Goal: Transaction & Acquisition: Purchase product/service

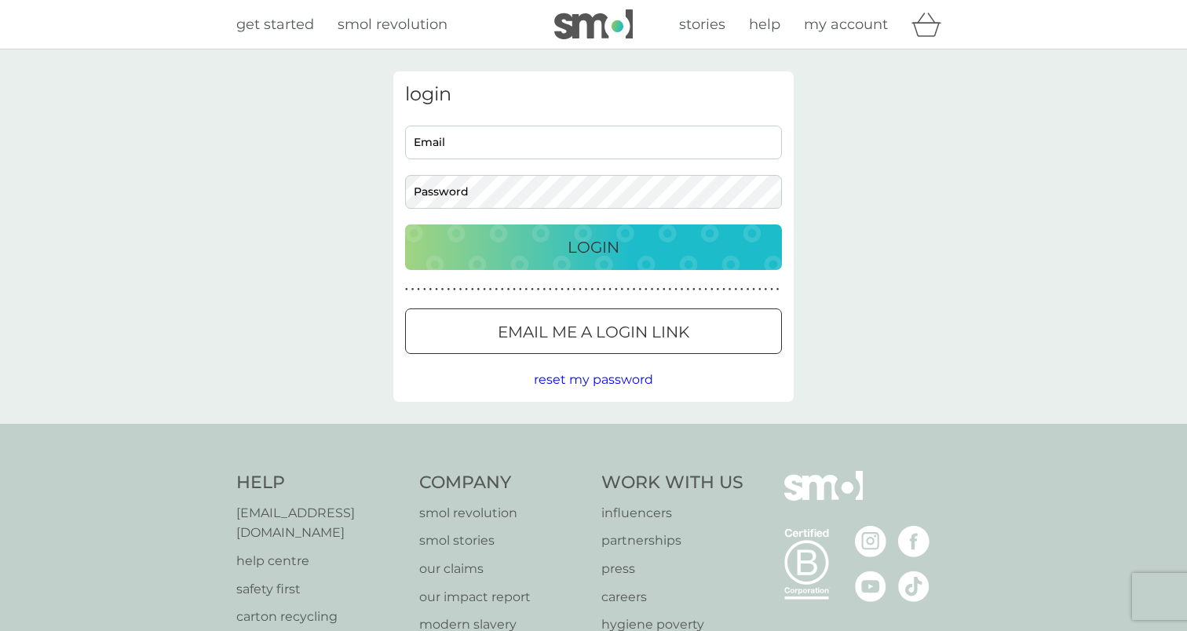
type input "[EMAIL_ADDRESS][DOMAIN_NAME]"
click at [541, 240] on div "Login" at bounding box center [593, 247] width 345 height 25
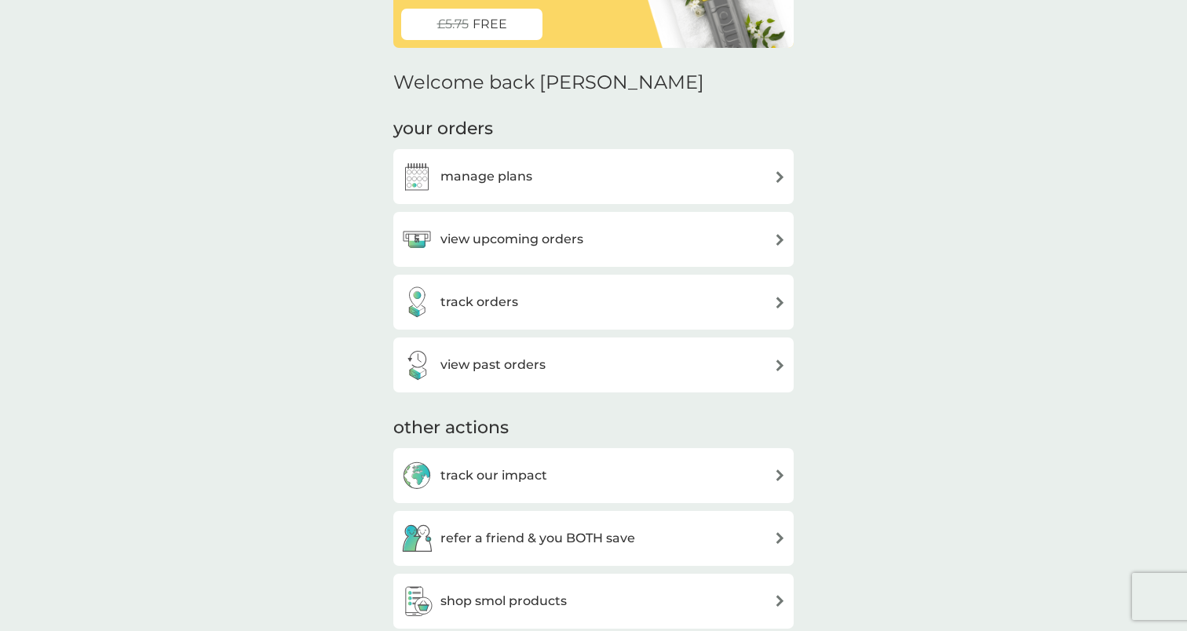
scroll to position [140, 0]
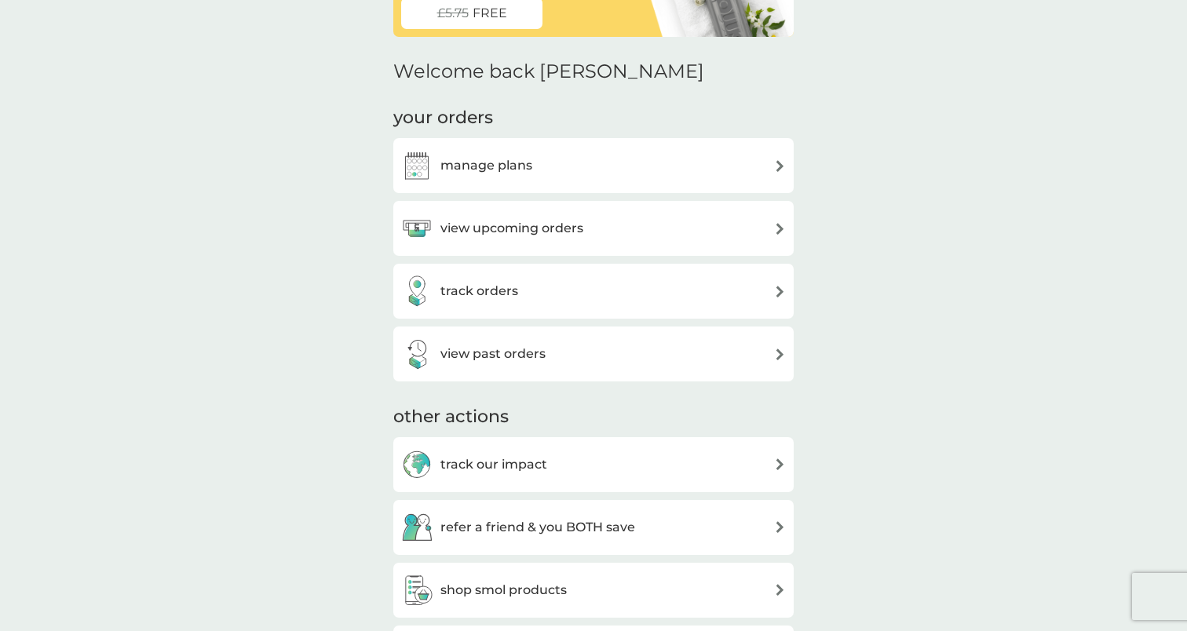
click at [504, 151] on div "manage plans" at bounding box center [466, 165] width 131 height 31
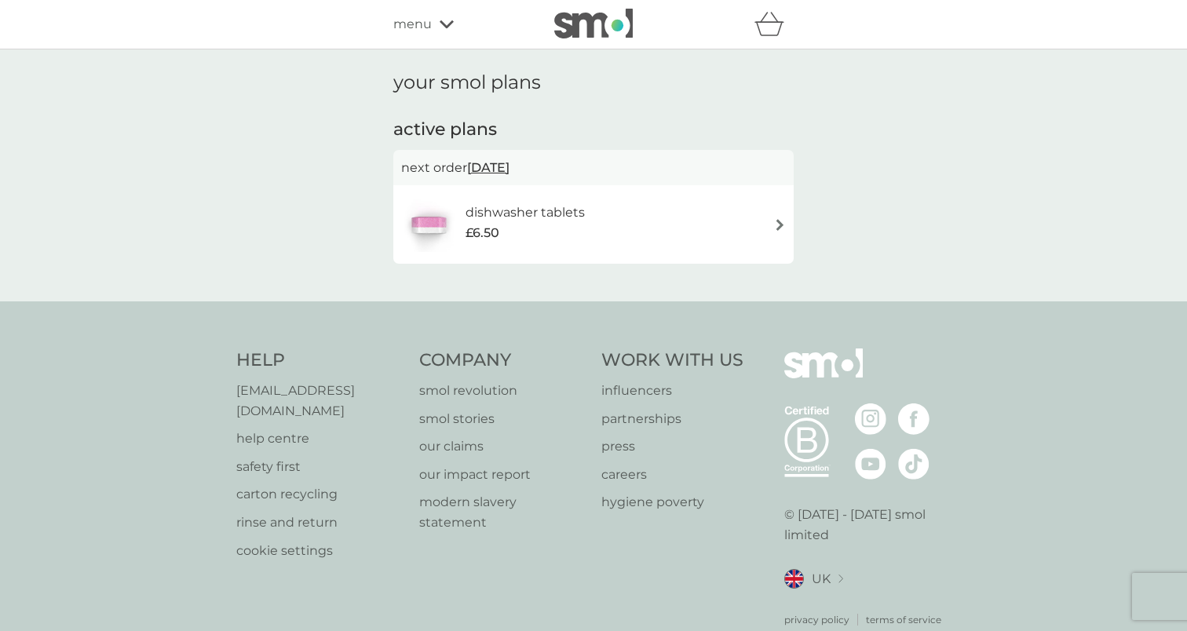
click at [509, 166] on span "[DATE]" at bounding box center [488, 167] width 42 height 31
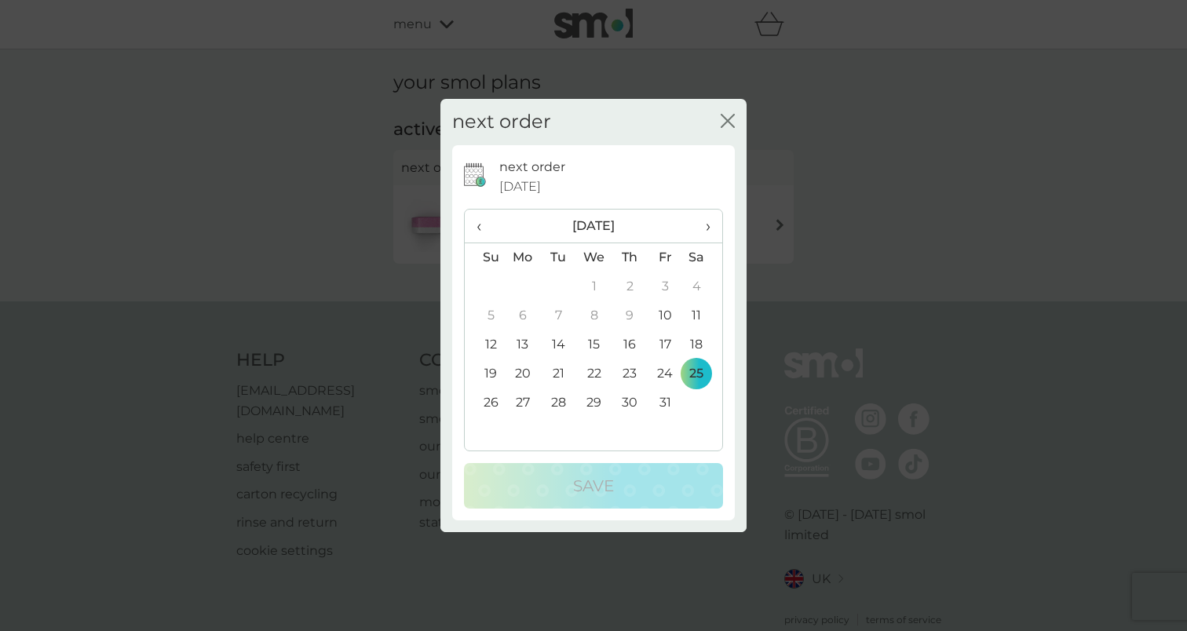
click at [668, 318] on td "10" at bounding box center [664, 315] width 35 height 29
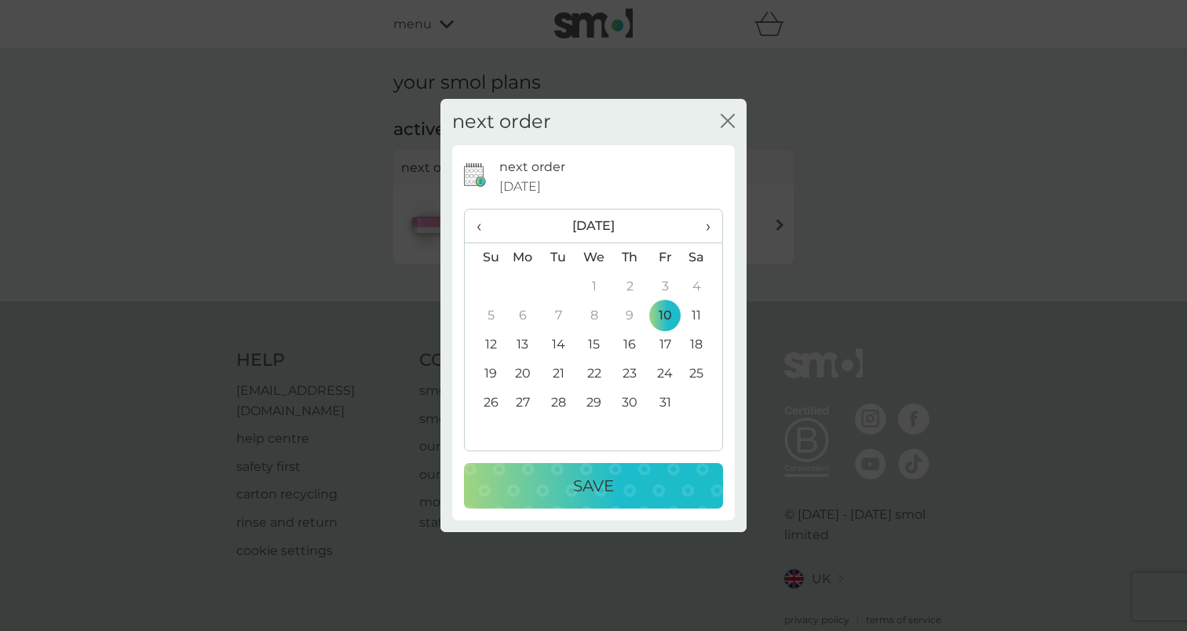
click at [613, 487] on p "Save" at bounding box center [593, 485] width 41 height 25
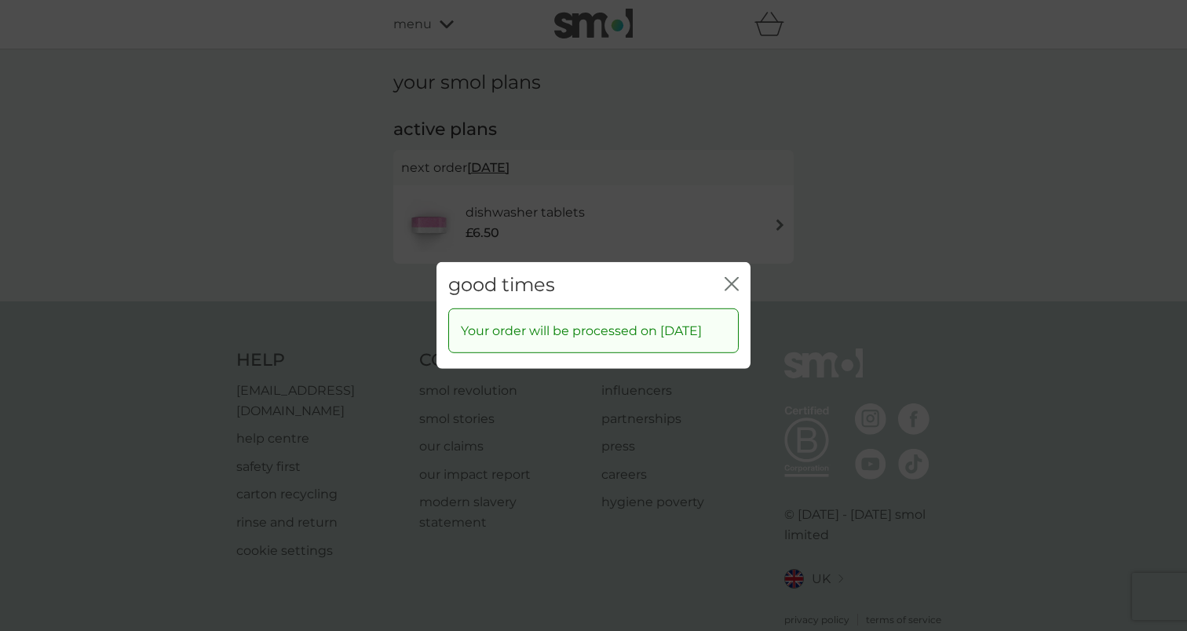
click at [732, 278] on icon "close" at bounding box center [734, 284] width 6 height 13
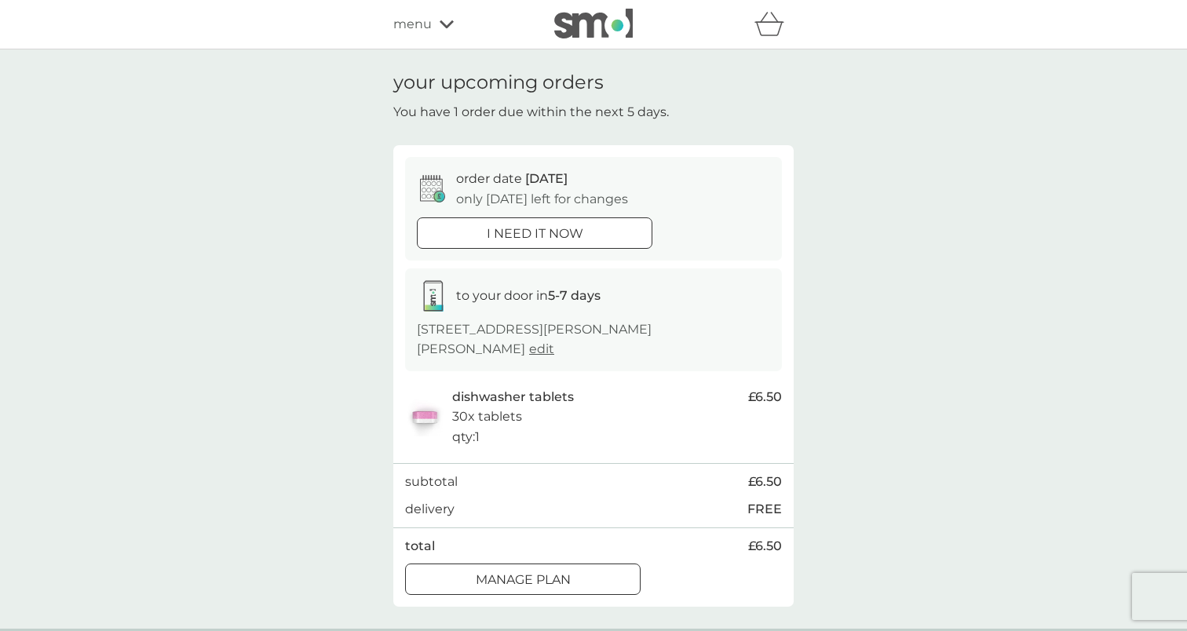
click at [443, 28] on icon at bounding box center [446, 24] width 14 height 9
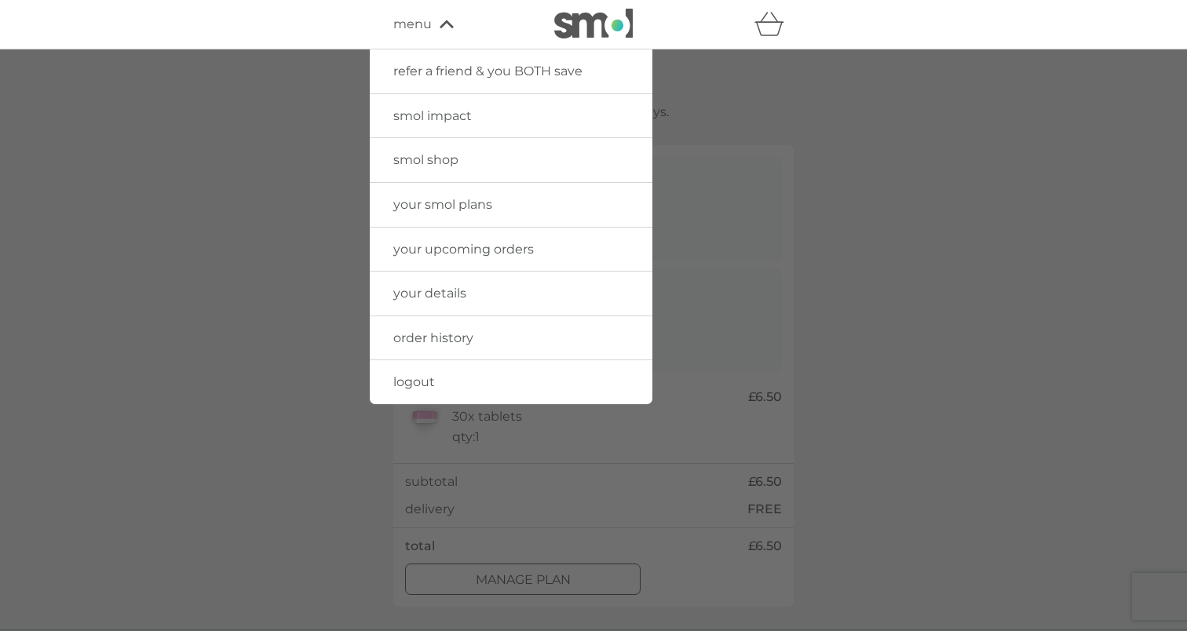
click at [439, 163] on span "smol shop" at bounding box center [425, 159] width 65 height 15
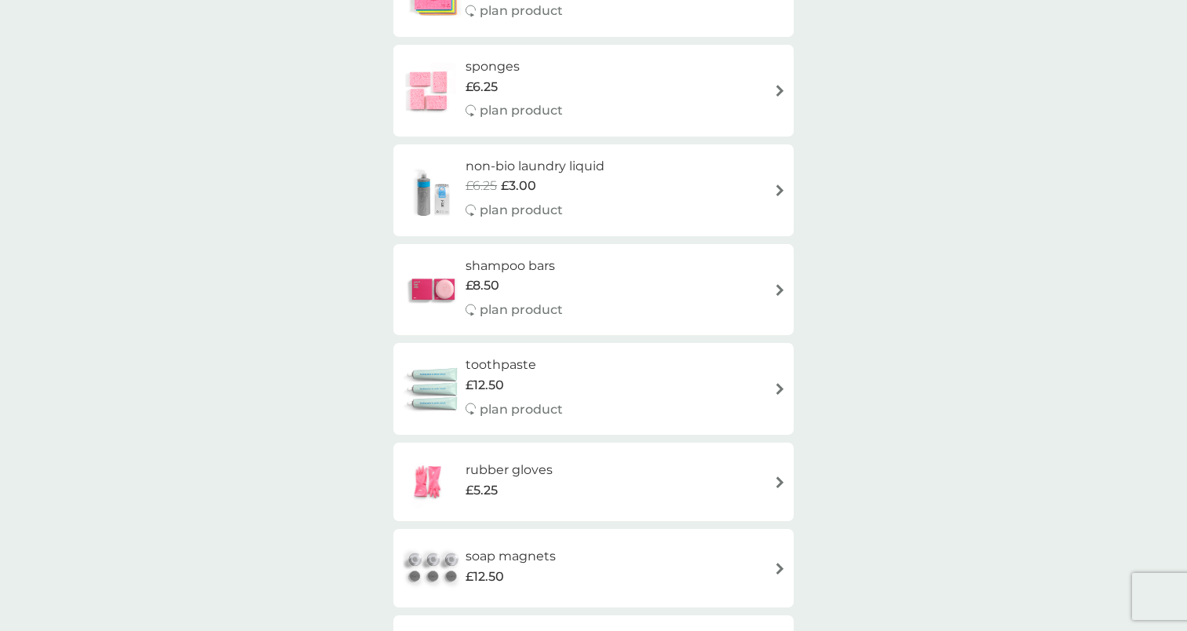
scroll to position [2053, 0]
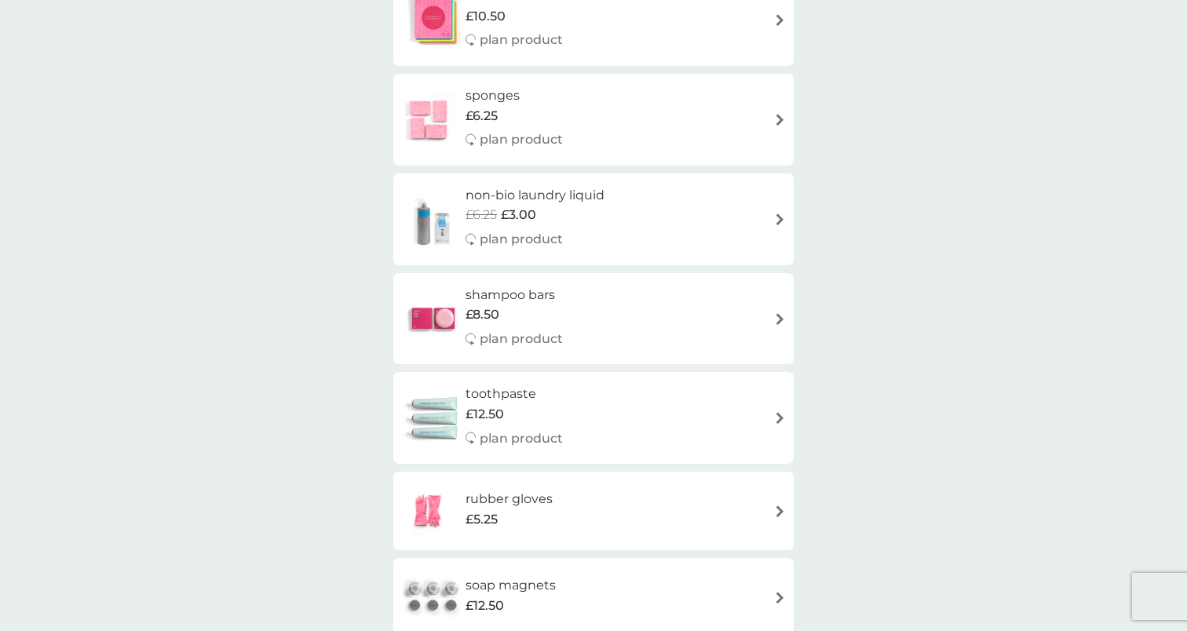
click at [582, 213] on div "£6.25 £3.00" at bounding box center [534, 215] width 139 height 20
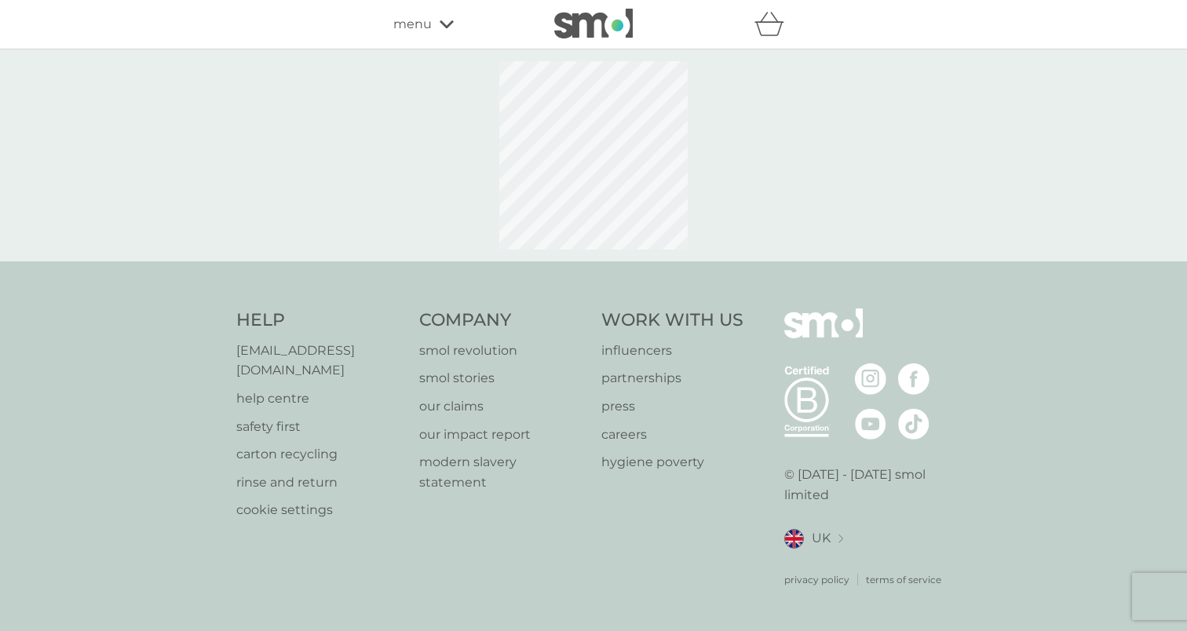
select select "91"
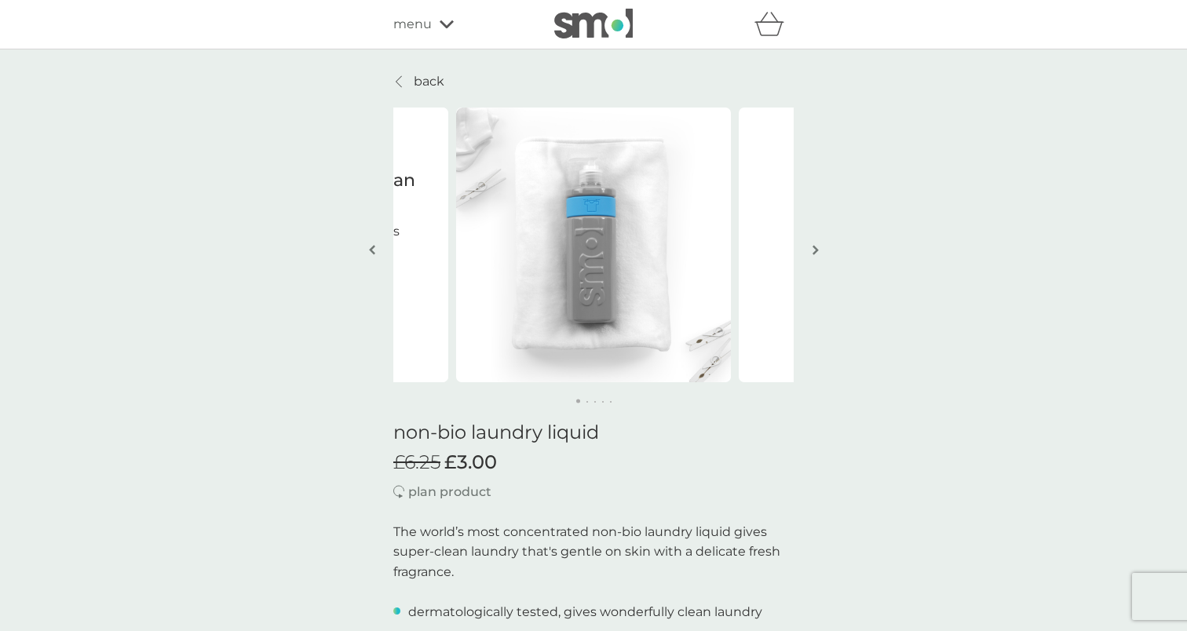
click at [431, 75] on p "back" at bounding box center [429, 81] width 31 height 20
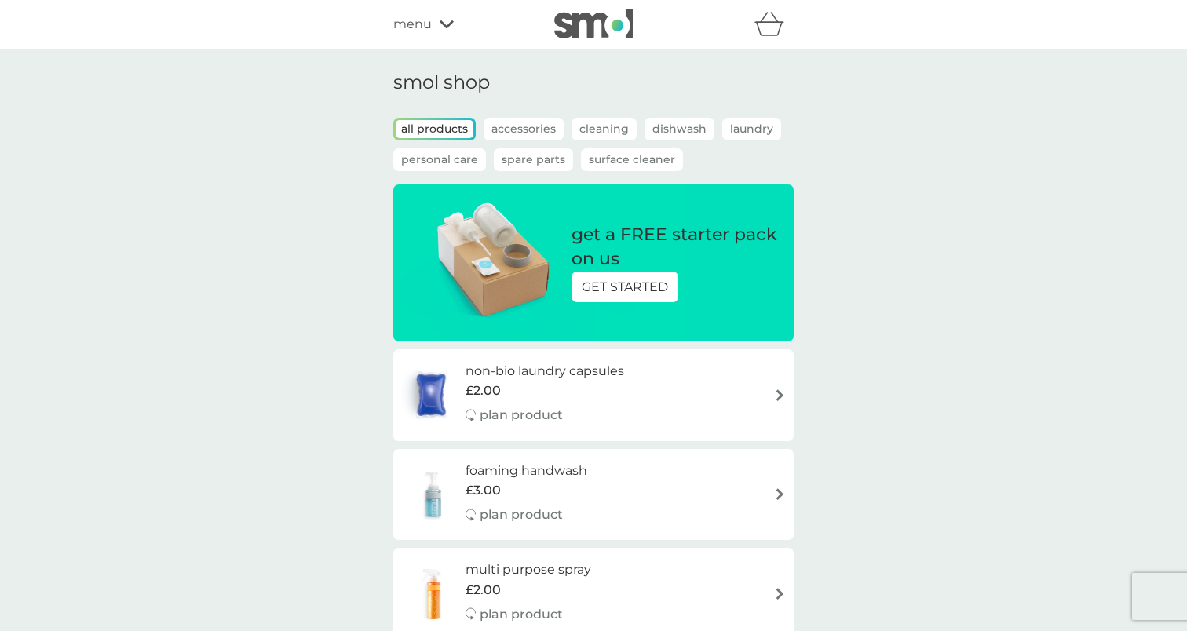
click at [755, 131] on p "Laundry" at bounding box center [751, 129] width 59 height 23
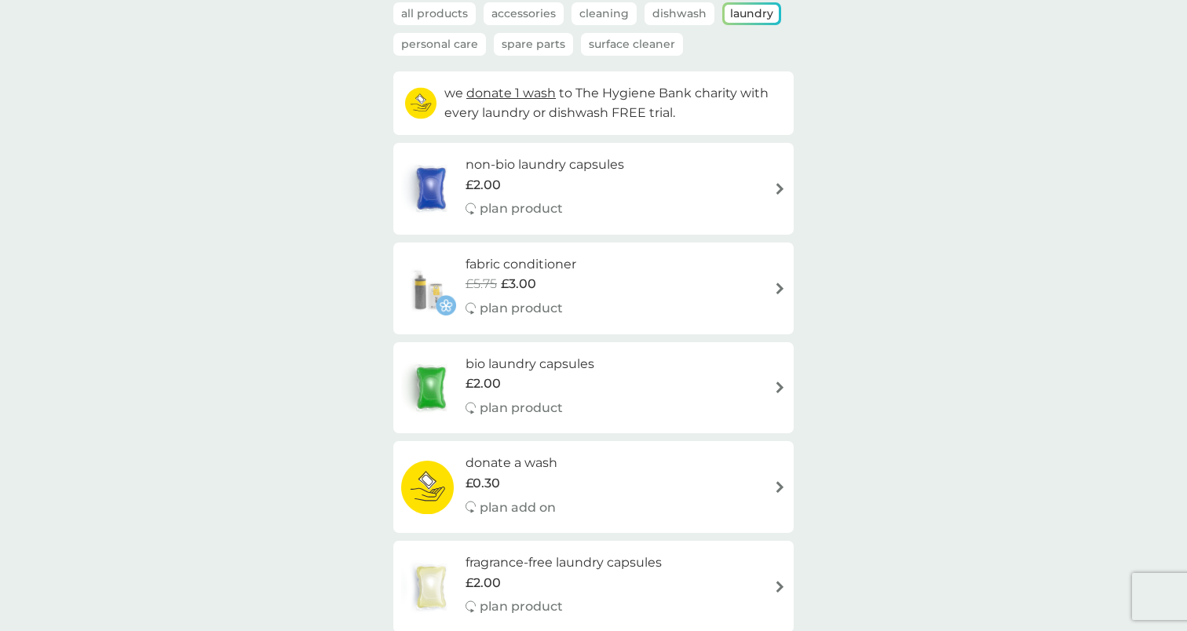
scroll to position [90, 0]
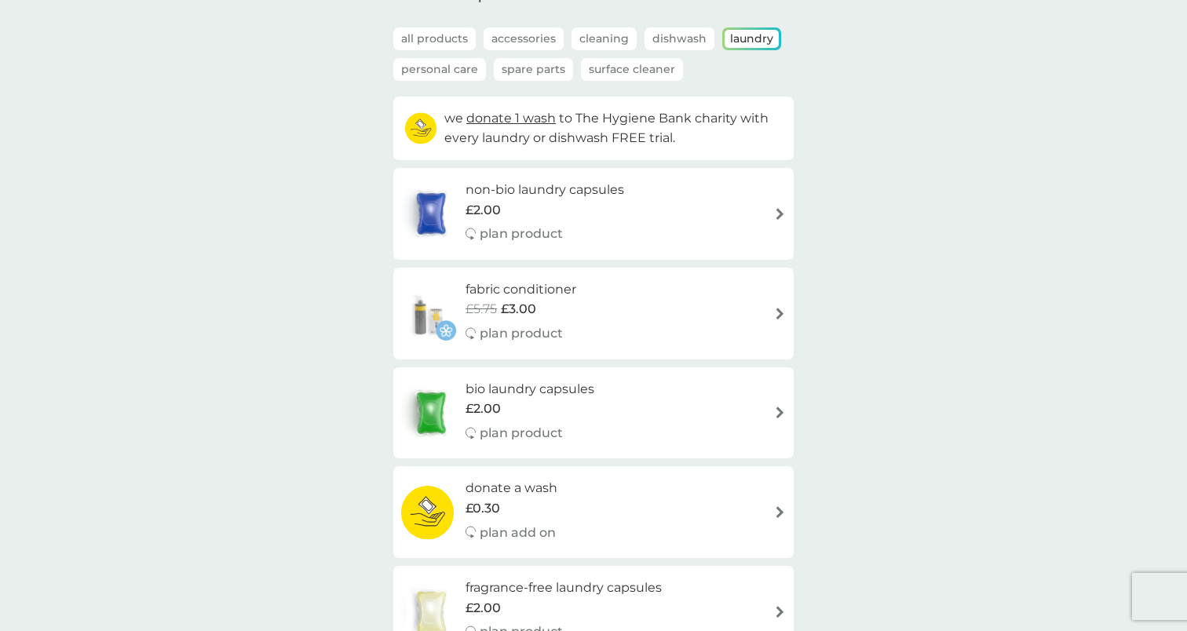
click at [635, 323] on div "fabric conditioner £5.75 £3.00 plan product" at bounding box center [593, 313] width 385 height 68
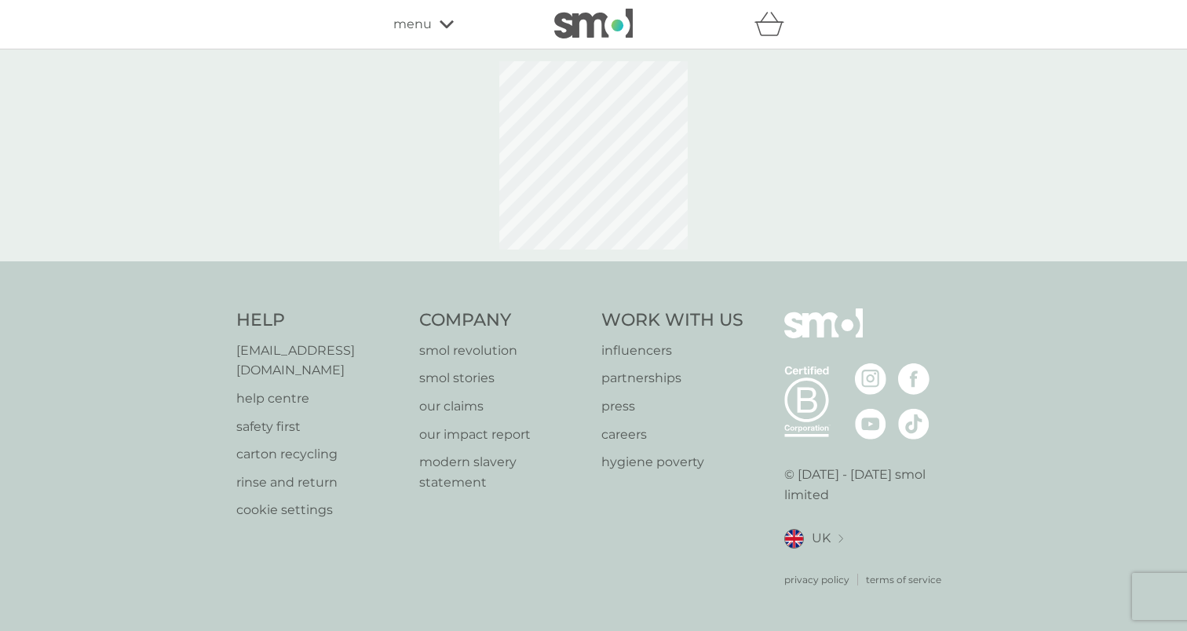
select select "182"
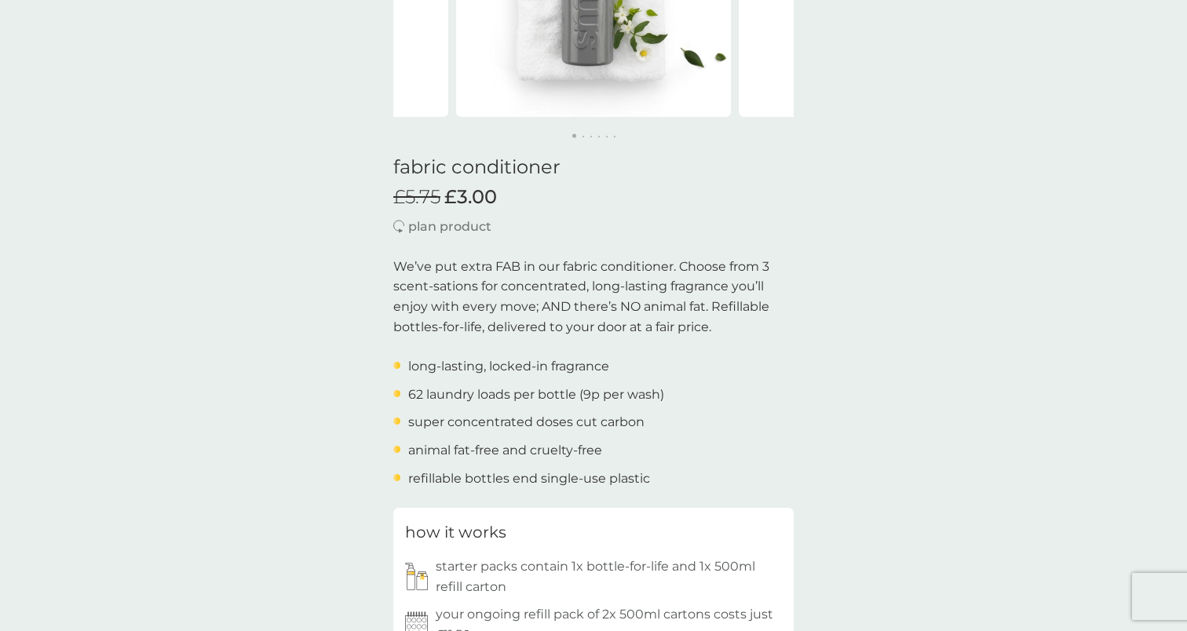
scroll to position [272, 0]
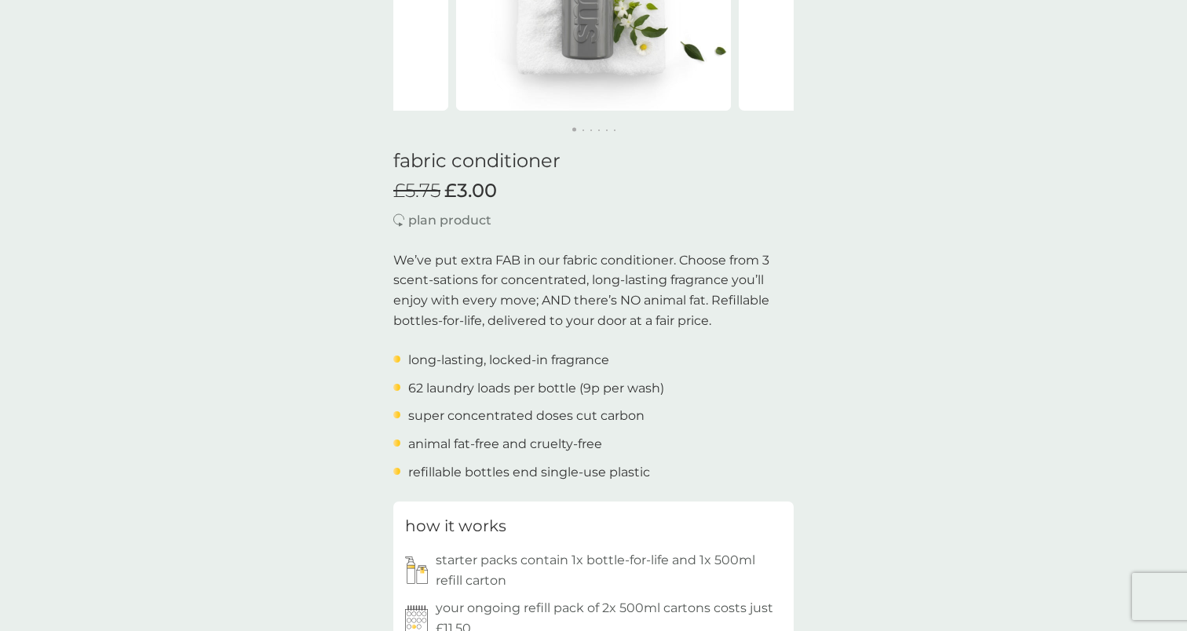
click at [443, 221] on p "plan product" at bounding box center [449, 220] width 83 height 20
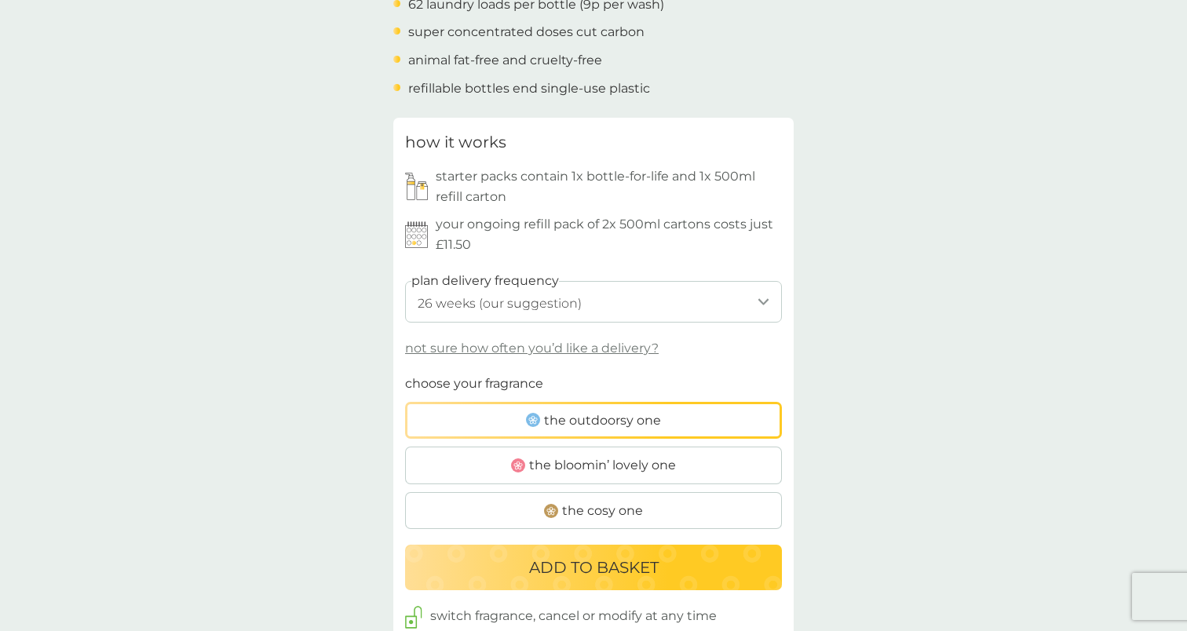
scroll to position [662, 0]
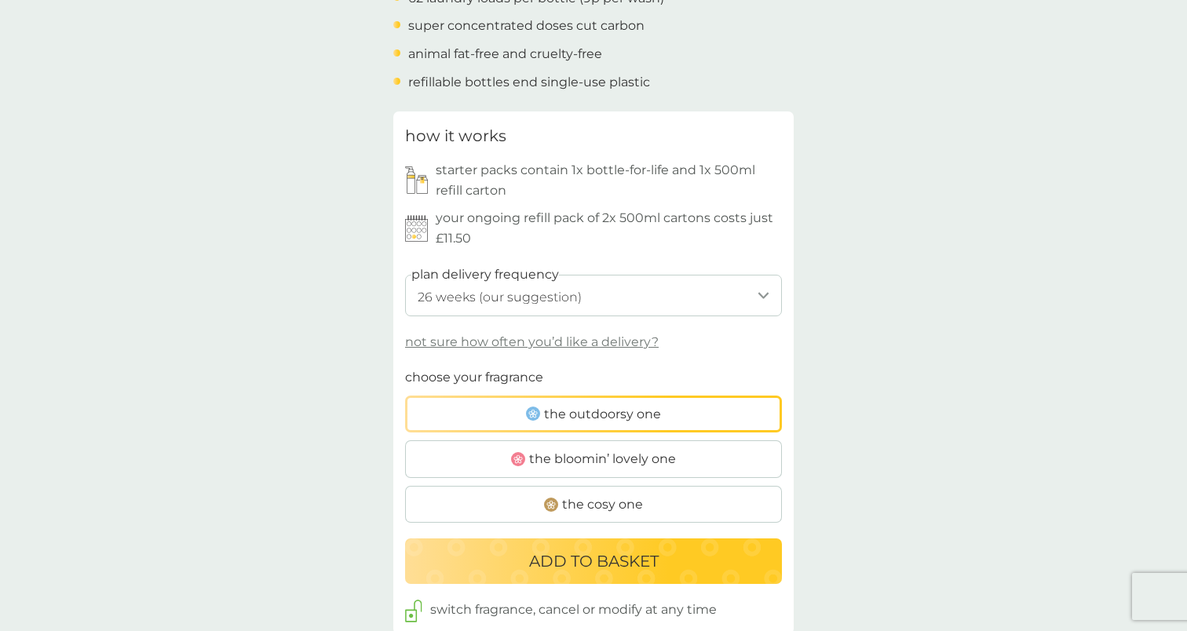
click at [541, 405] on label "the outdoorsy one" at bounding box center [593, 415] width 377 height 38
click at [405, 367] on input "the outdoorsy one" at bounding box center [405, 367] width 0 height 0
click at [558, 556] on p "ADD TO BASKET" at bounding box center [593, 561] width 129 height 25
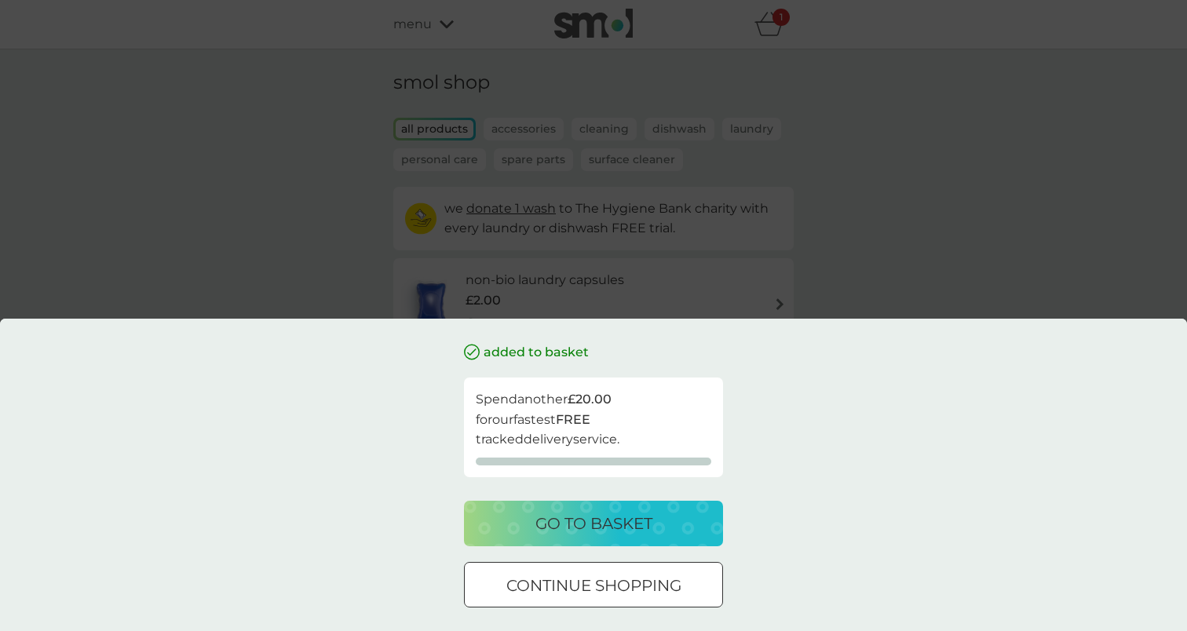
click at [604, 574] on p "continue shopping" at bounding box center [593, 585] width 175 height 25
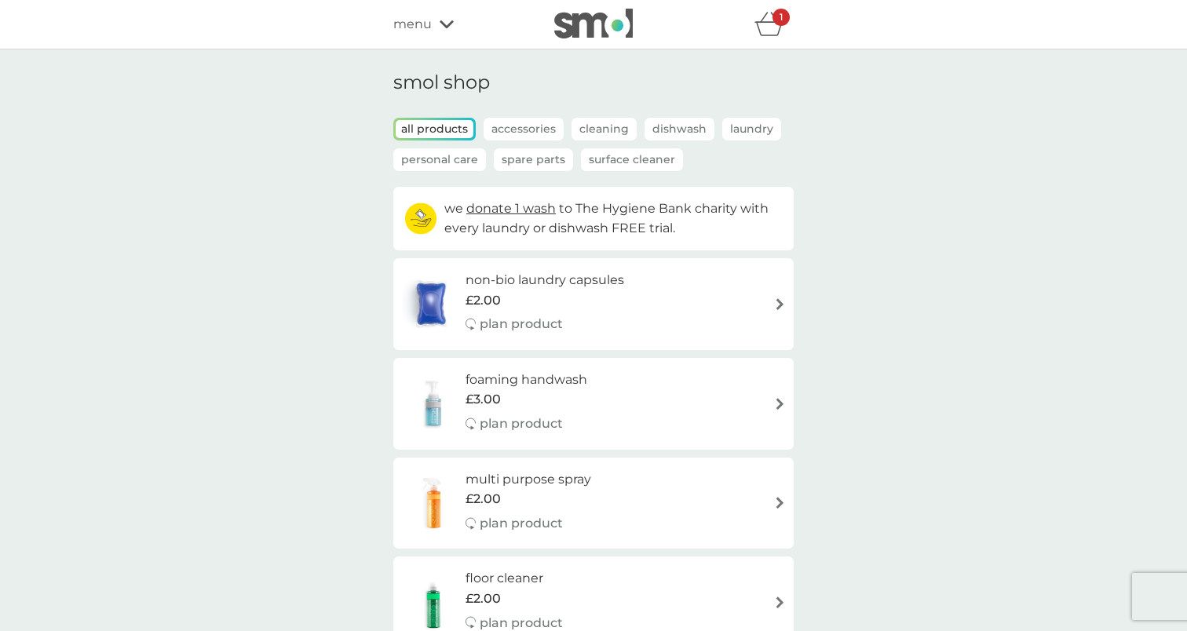
click at [772, 20] on div "1" at bounding box center [780, 17] width 17 height 17
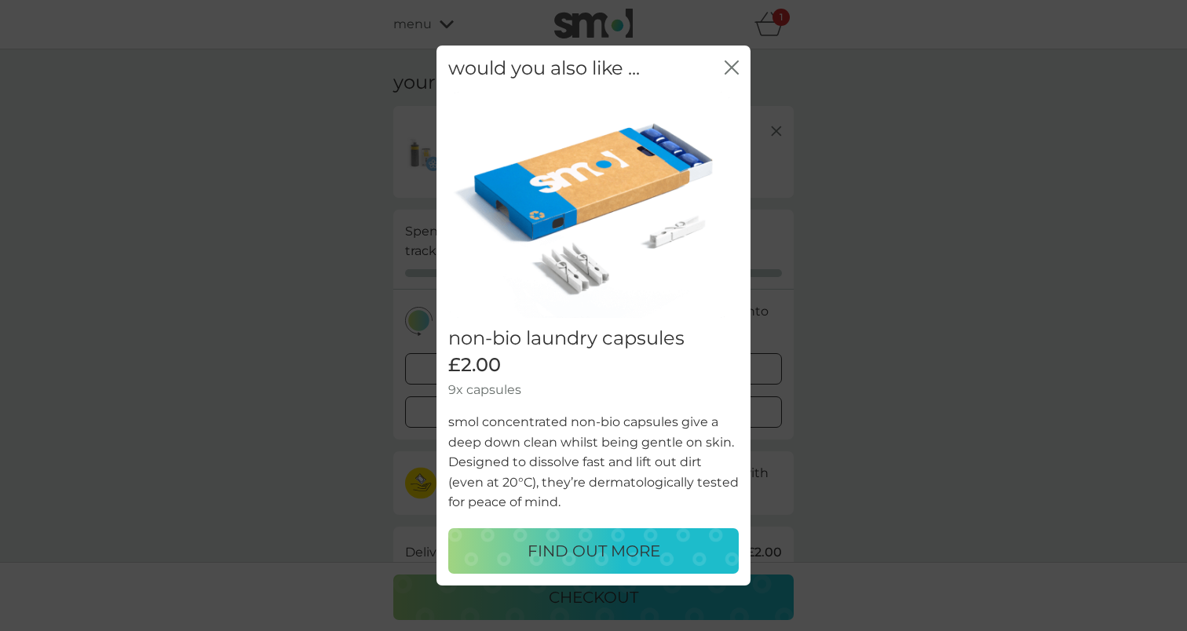
click at [731, 64] on icon "close" at bounding box center [731, 67] width 14 height 14
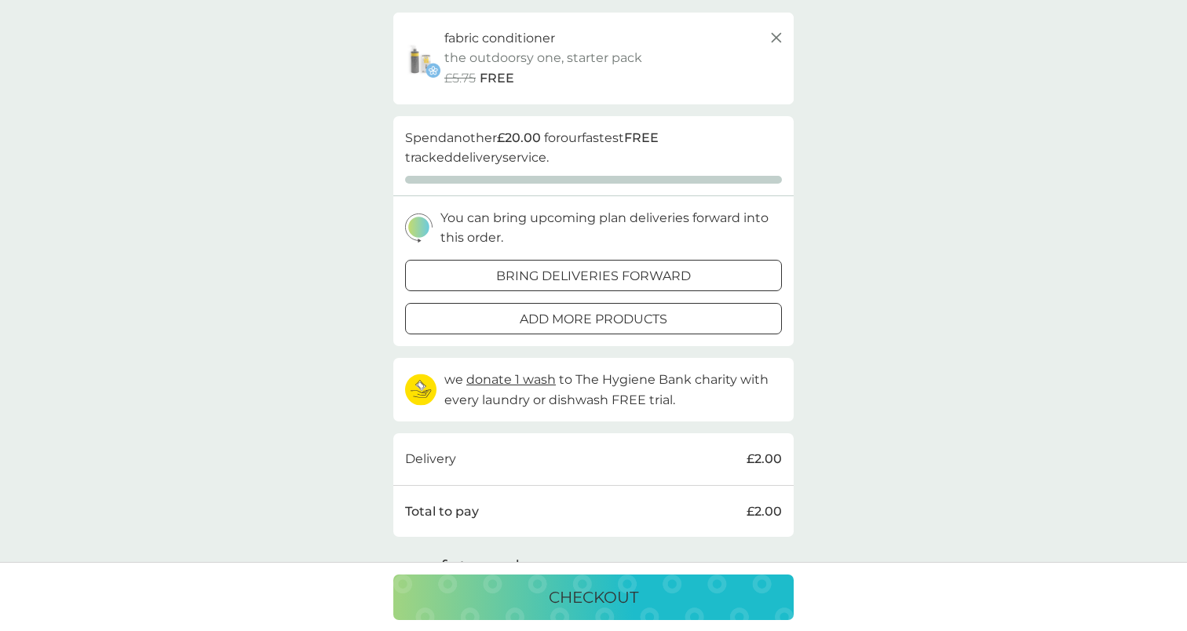
scroll to position [84, 0]
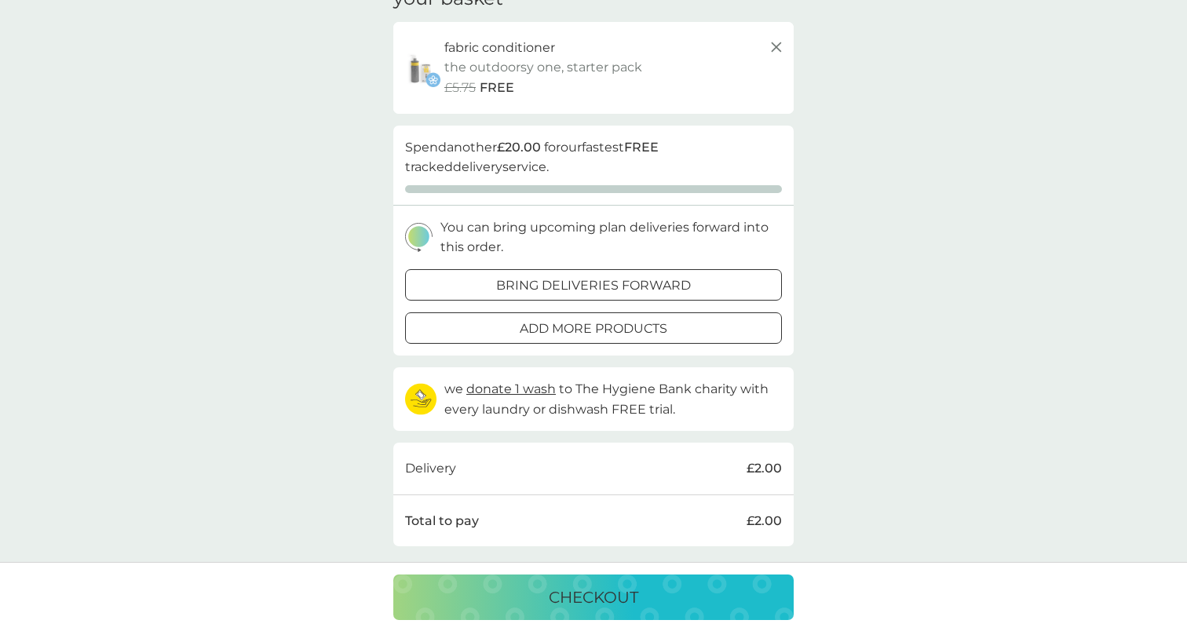
click at [588, 321] on div at bounding box center [593, 328] width 57 height 16
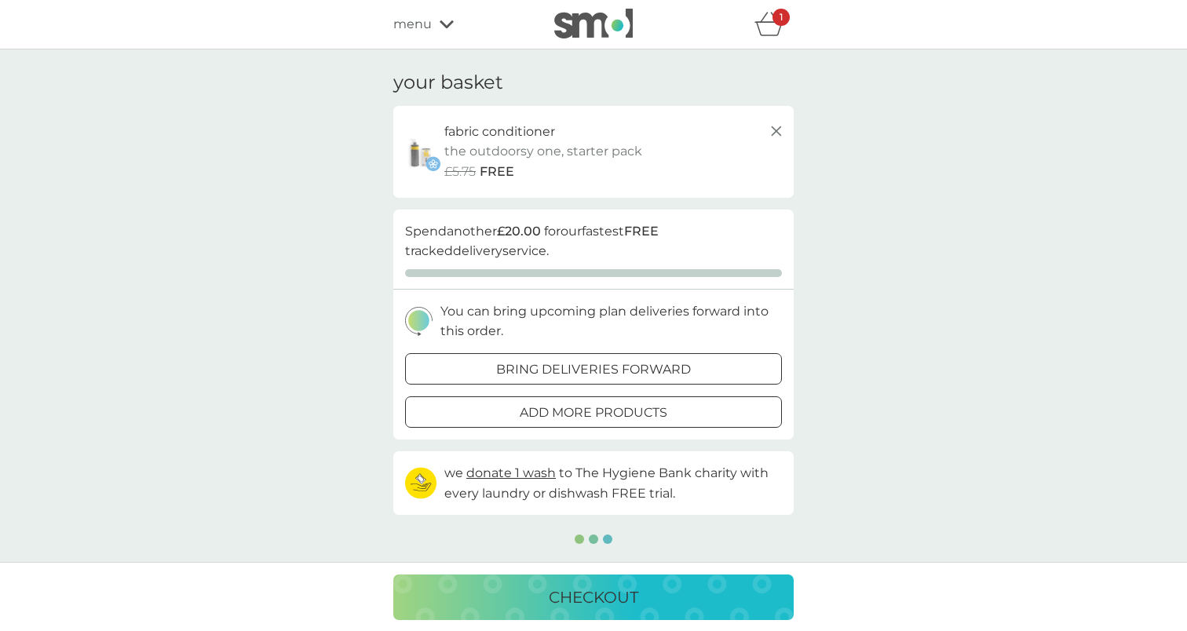
scroll to position [84, 0]
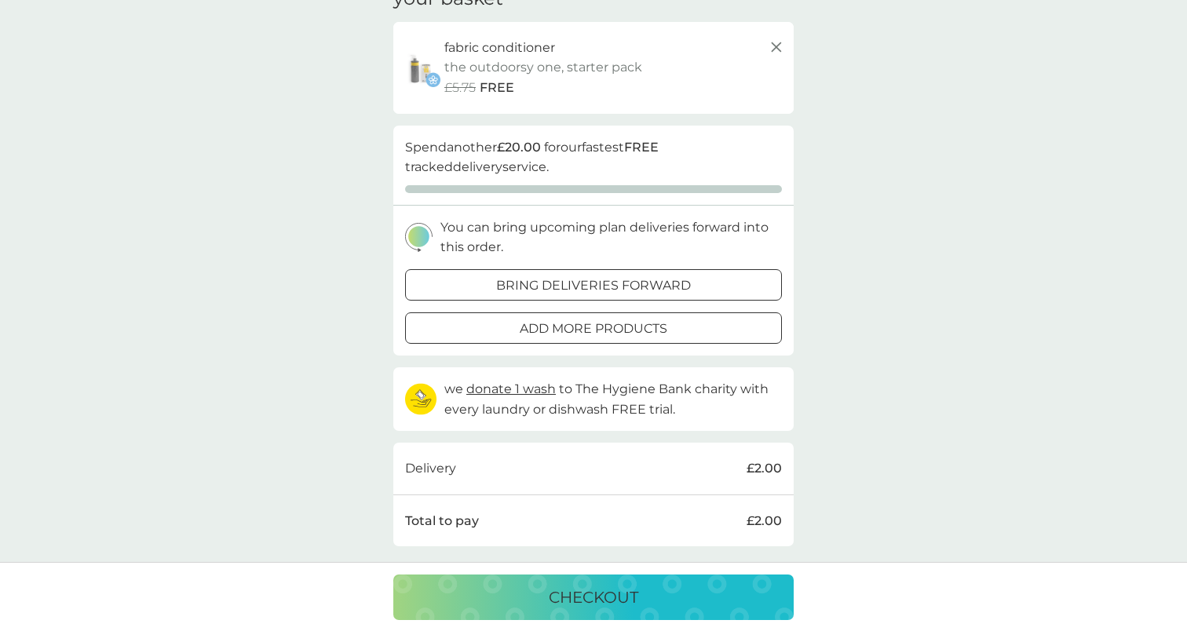
click at [511, 284] on p "bring deliveries forward" at bounding box center [593, 285] width 195 height 20
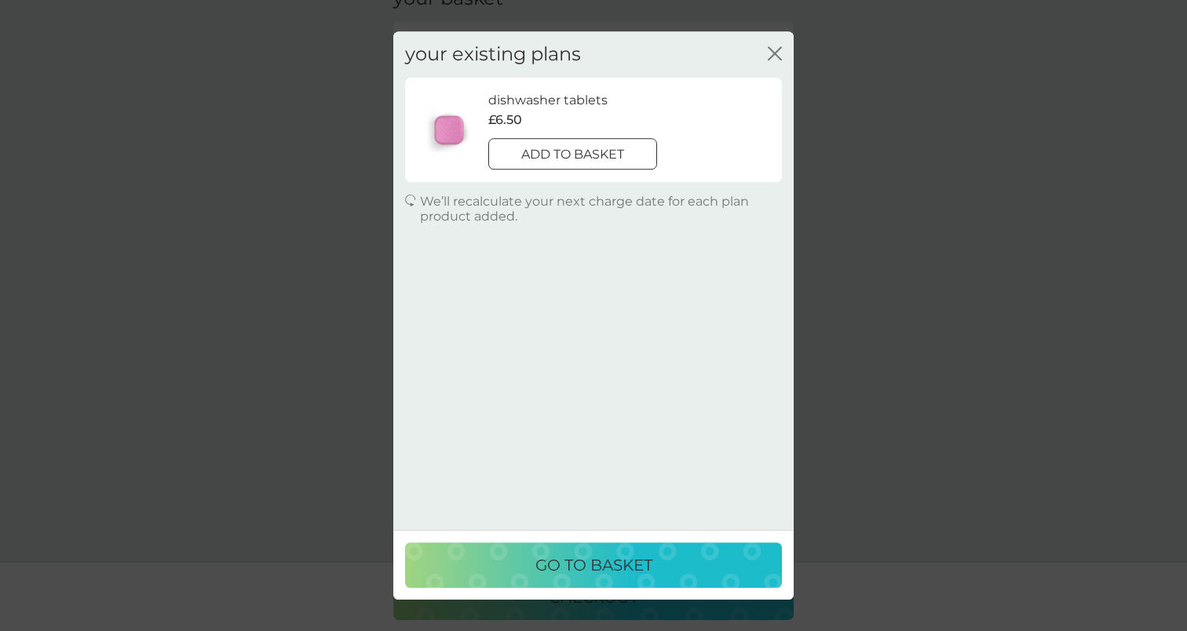
scroll to position [85, 0]
click at [542, 163] on p "add to basket" at bounding box center [572, 154] width 103 height 20
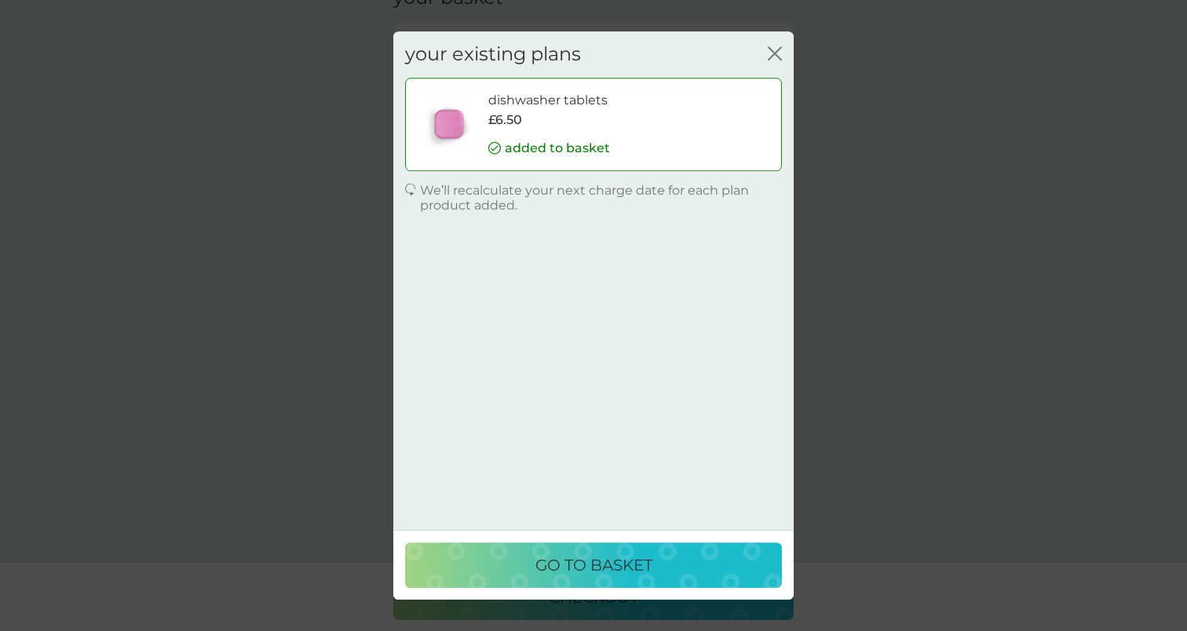
click at [596, 573] on p "go to basket" at bounding box center [593, 564] width 117 height 25
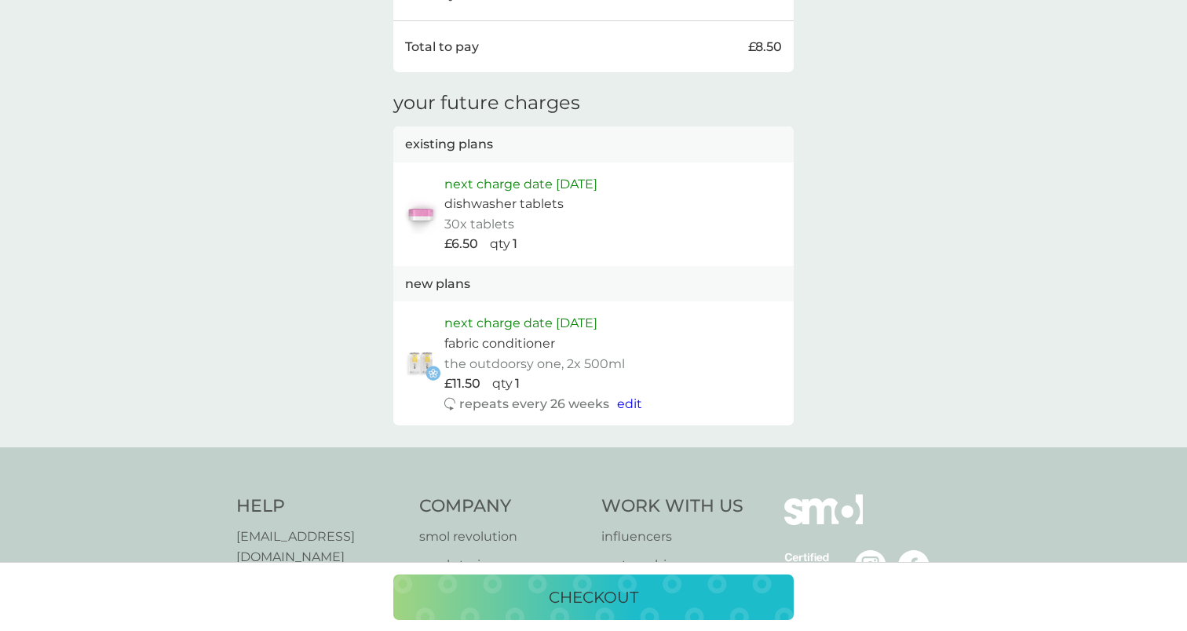
scroll to position [642, 0]
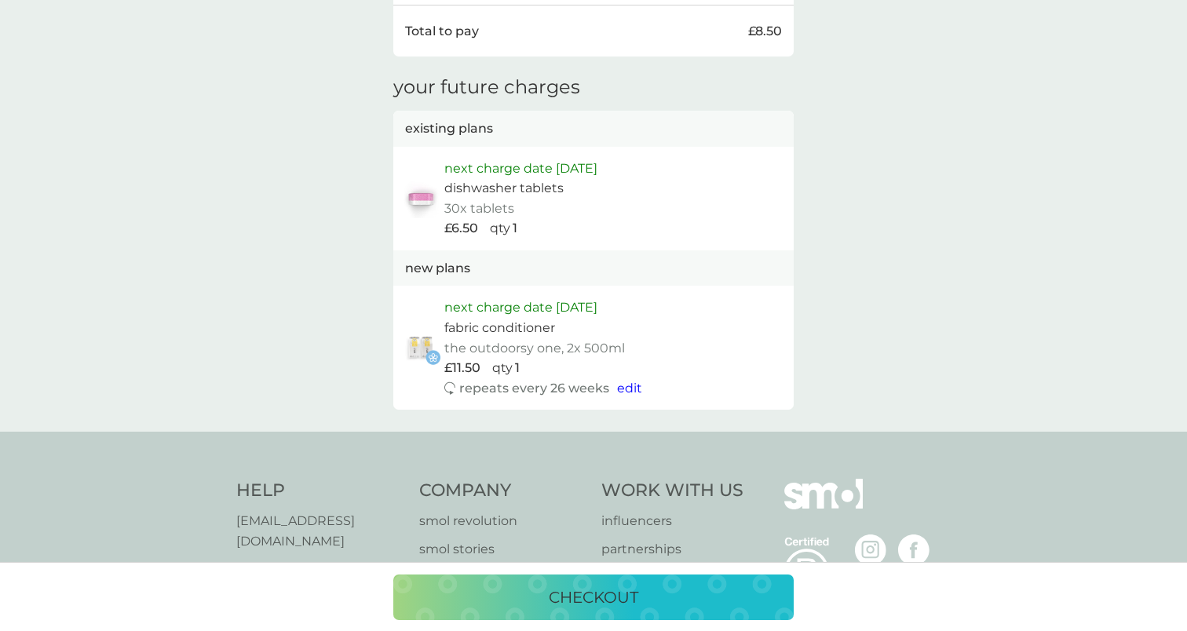
click at [614, 600] on p "checkout" at bounding box center [593, 597] width 89 height 25
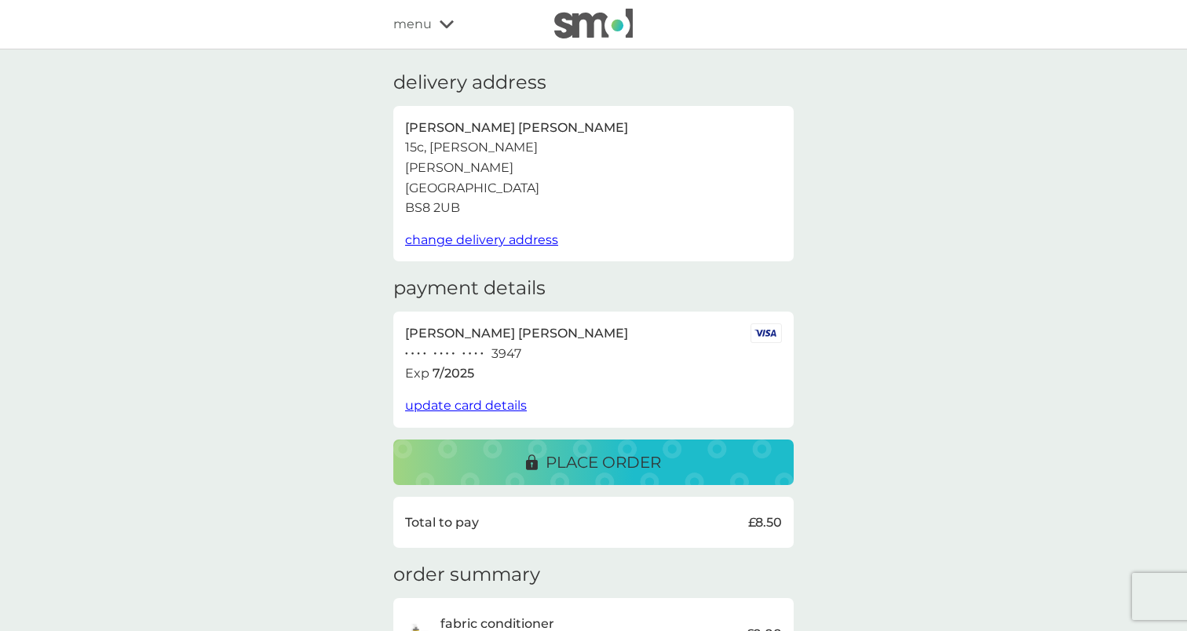
click at [605, 467] on p "place order" at bounding box center [602, 462] width 115 height 25
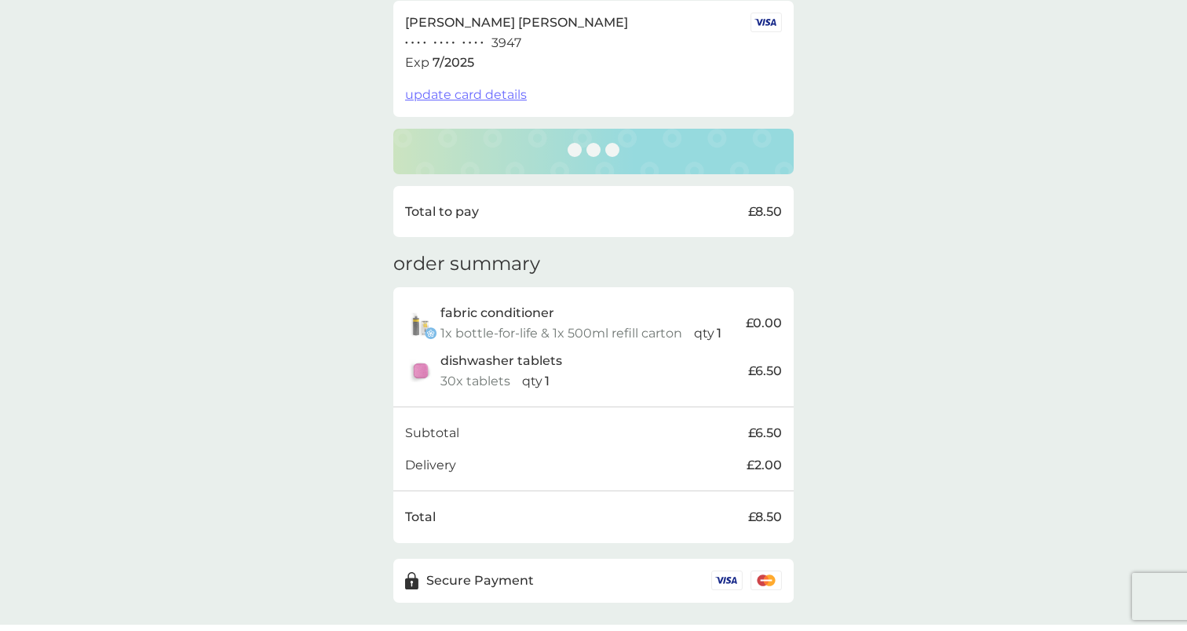
scroll to position [350, 0]
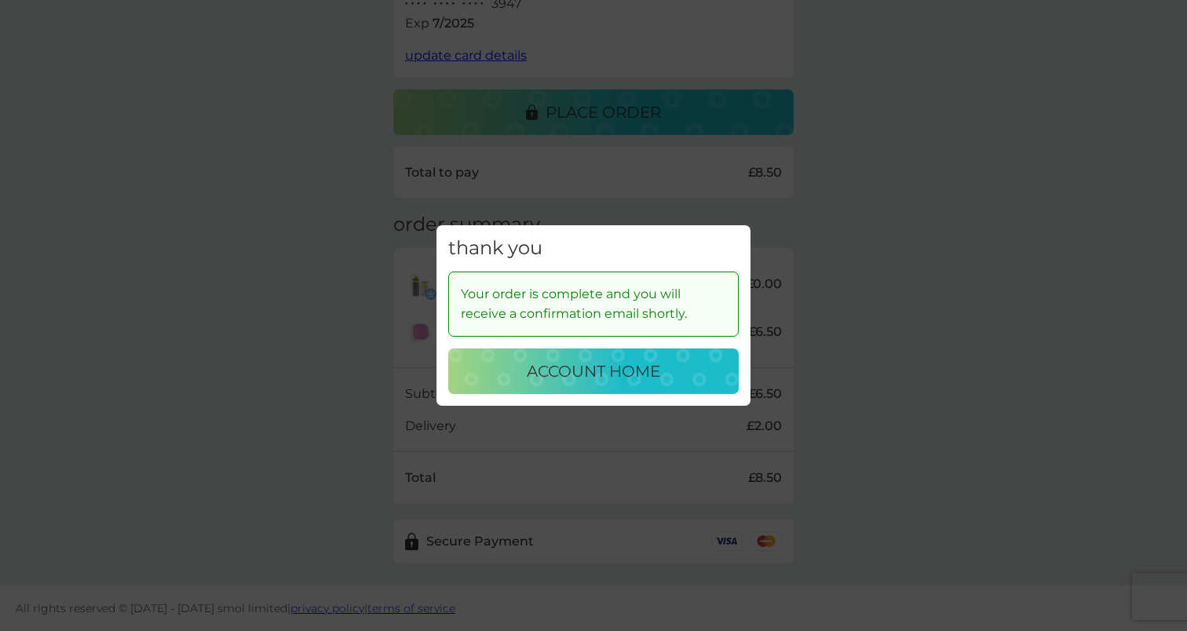
click at [617, 386] on button "account home" at bounding box center [593, 371] width 290 height 46
